Goal: Task Accomplishment & Management: Use online tool/utility

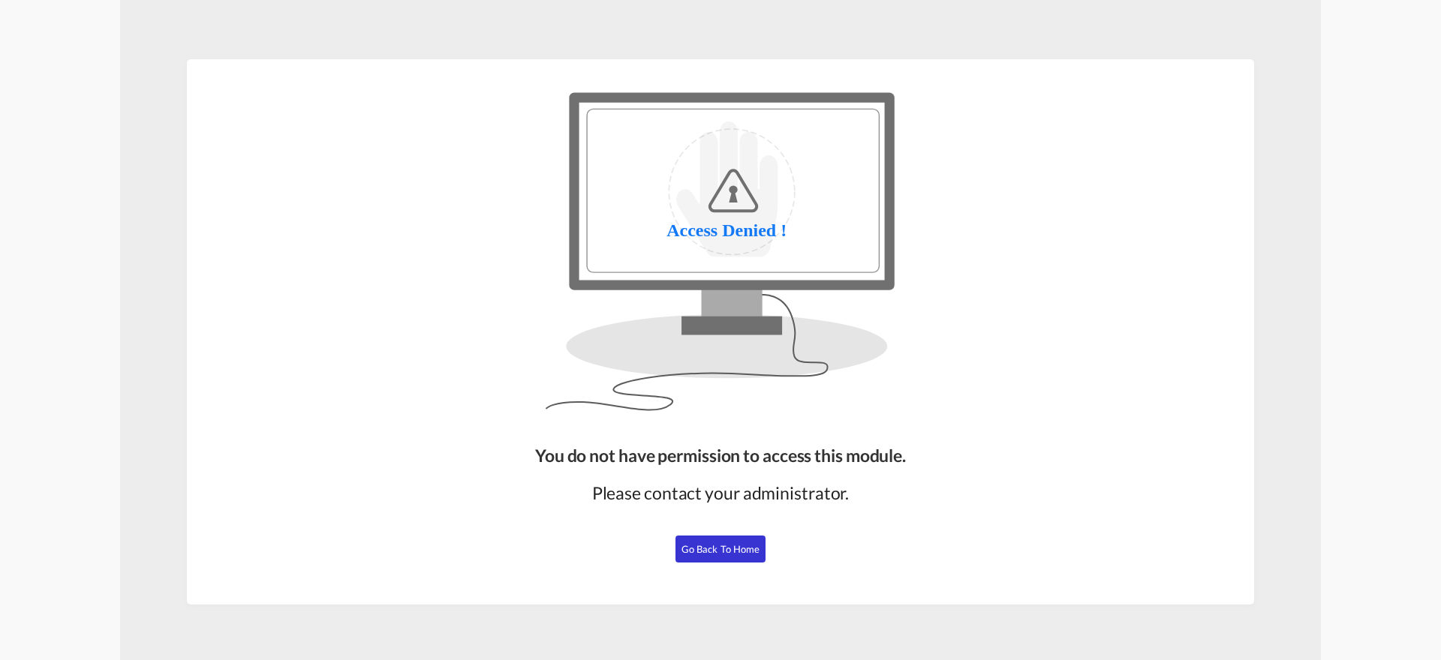
click at [705, 551] on span "Go Back to Home" at bounding box center [720, 549] width 79 height 12
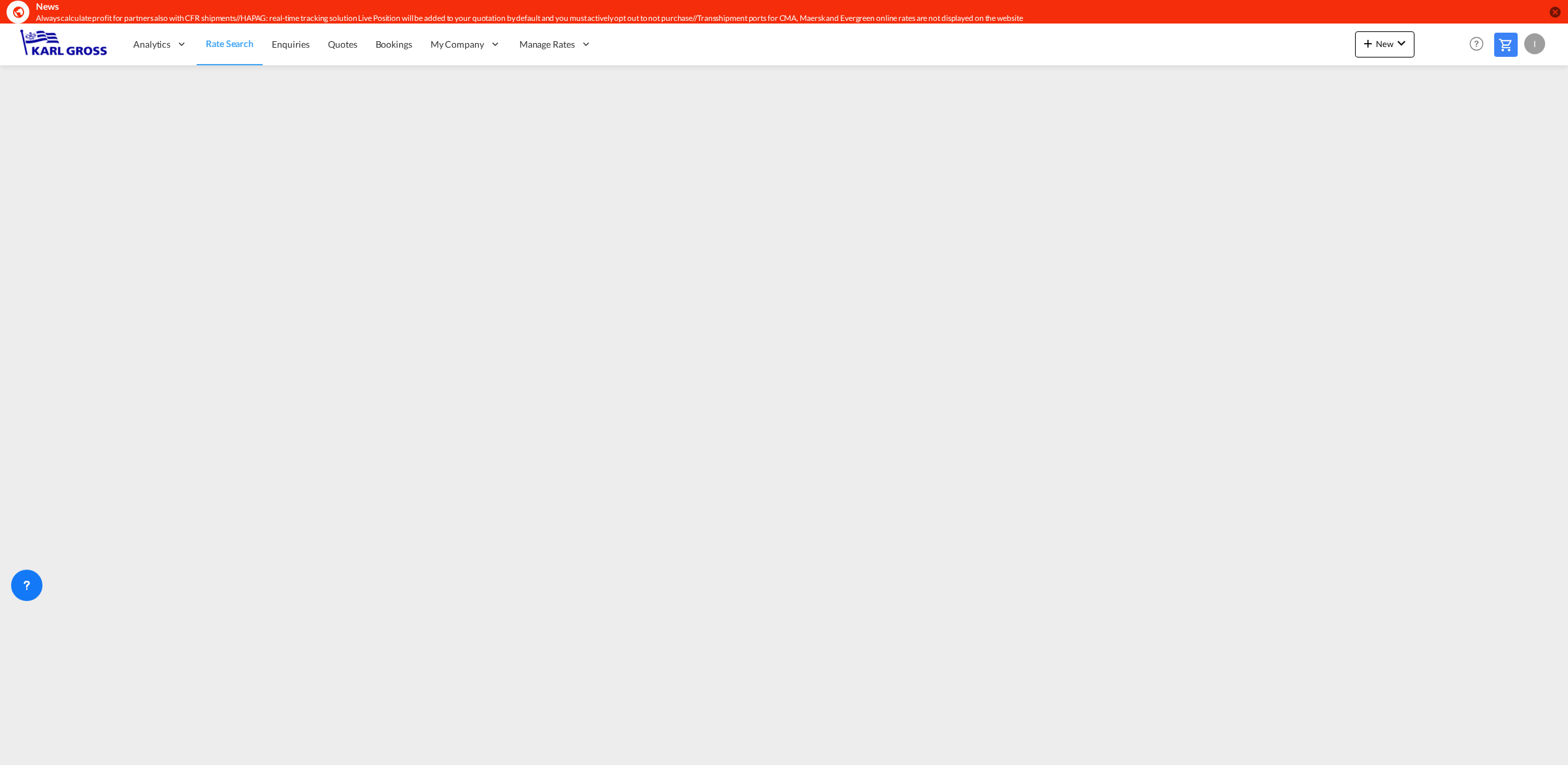
click at [1254, 50] on div "I" at bounding box center [1535, 44] width 21 height 21
click at [1254, 119] on button "Logout" at bounding box center [1520, 124] width 85 height 26
